Goal: Task Accomplishment & Management: Manage account settings

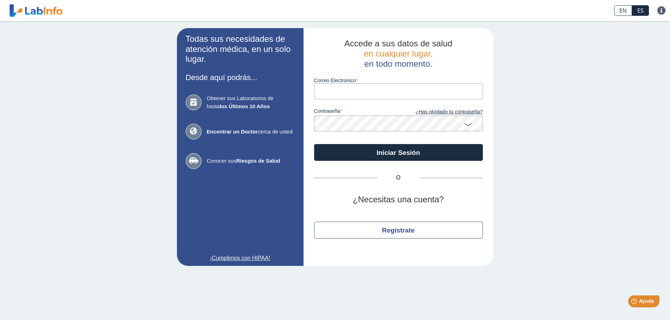
click at [369, 100] on form "Correo Electronico contraseña ¿Has olvidado tu contraseña? Iniciar Sesión" at bounding box center [398, 115] width 169 height 92
type input "[EMAIL_ADDRESS][DOMAIN_NAME]"
click at [467, 123] on icon at bounding box center [468, 124] width 8 height 14
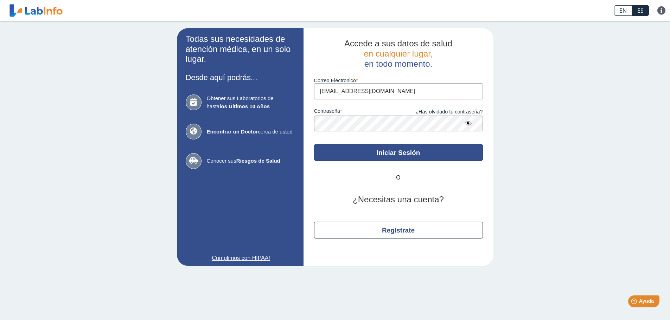
click at [372, 154] on button "Iniciar Sesión" at bounding box center [398, 152] width 169 height 17
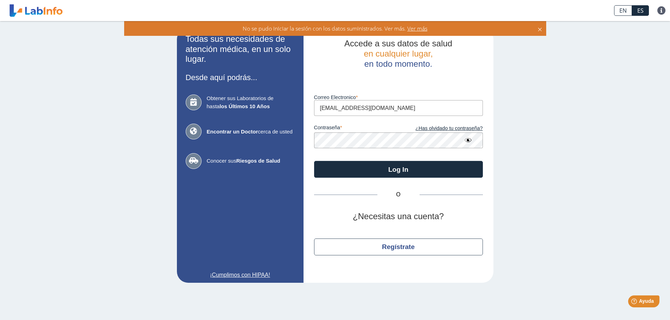
click at [541, 28] on icon at bounding box center [540, 29] width 6 height 8
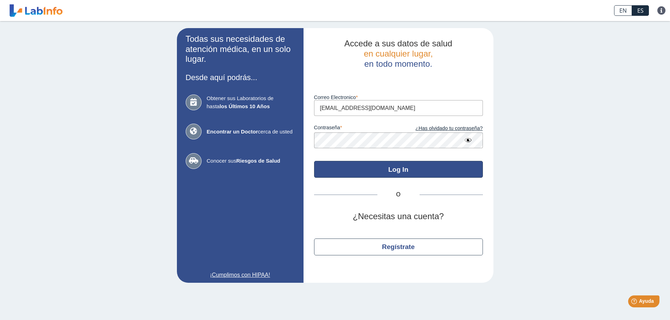
click at [366, 170] on button "Log In" at bounding box center [398, 169] width 169 height 17
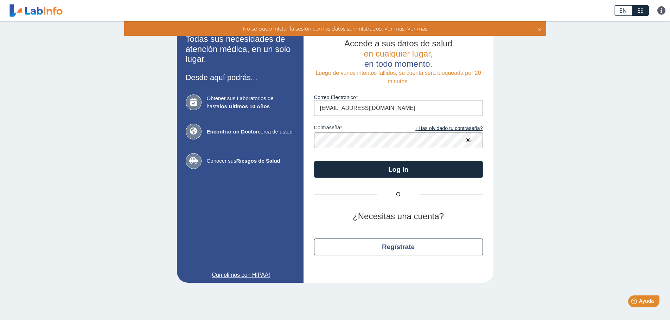
click at [539, 29] on icon at bounding box center [540, 29] width 6 height 8
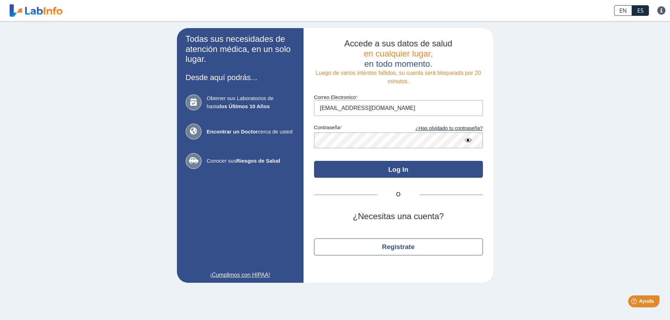
click at [385, 175] on button "Log In" at bounding box center [398, 169] width 169 height 17
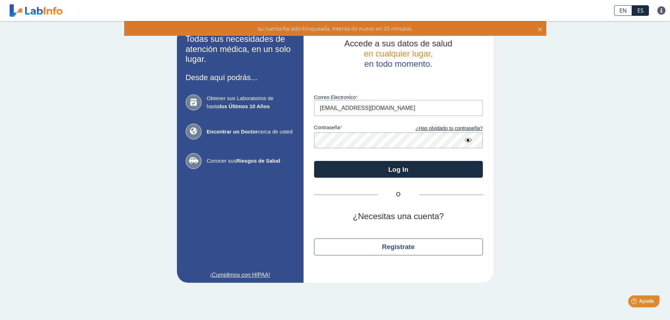
click at [540, 30] on icon at bounding box center [540, 29] width 6 height 8
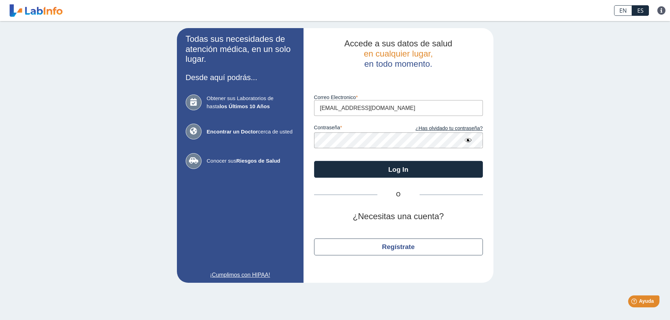
click at [603, 64] on div "Todas sus necesidades de atención médica, en un solo lugar. Desde aquí podrás..…" at bounding box center [335, 155] width 670 height 269
